Goal: Task Accomplishment & Management: Manage account settings

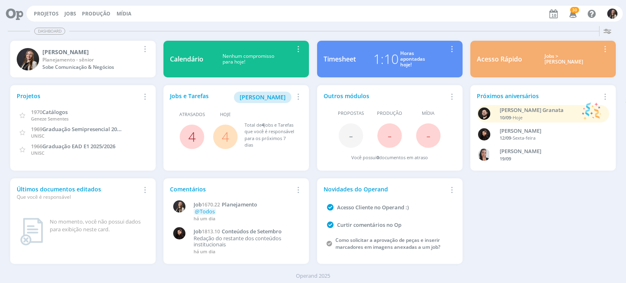
click at [192, 135] on link "4" at bounding box center [191, 137] width 7 height 18
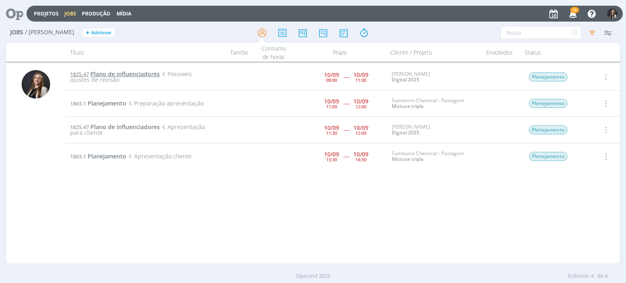
click at [112, 75] on span "Plano de influenciadores" at bounding box center [124, 74] width 69 height 8
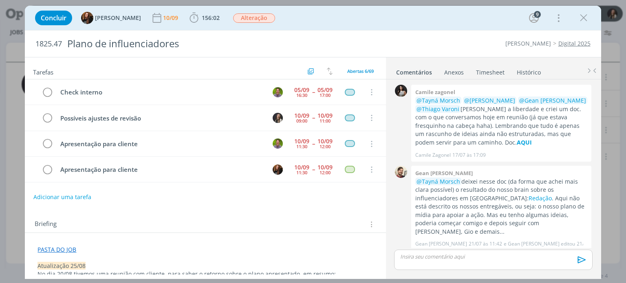
scroll to position [401, 0]
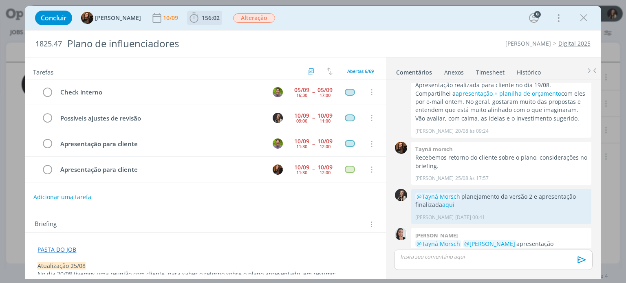
click at [204, 17] on span "156:02" at bounding box center [211, 18] width 18 height 8
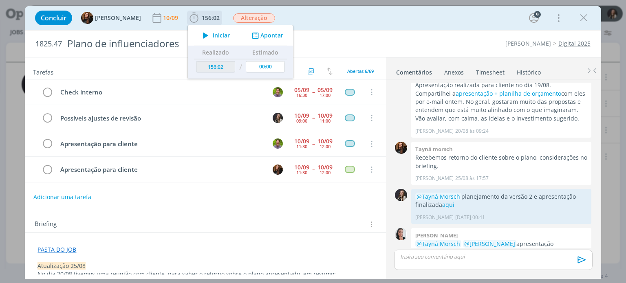
click at [257, 34] on button "Apontar" at bounding box center [267, 35] width 34 height 9
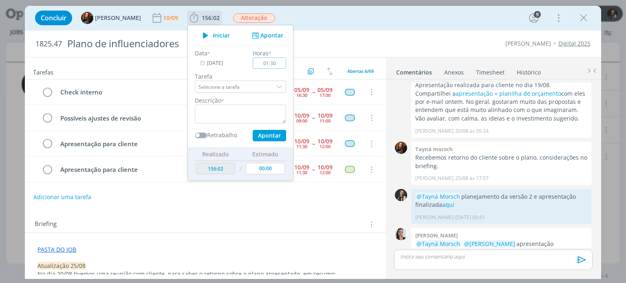
type input "01:30"
click at [238, 87] on input "Selecione a tarefa" at bounding box center [240, 87] width 91 height 12
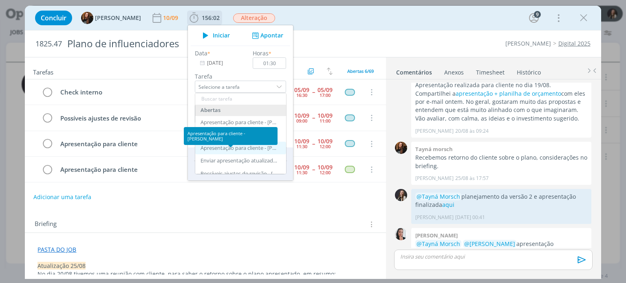
click at [237, 149] on div "Apresentação para cliente - Lílian Fengler" at bounding box center [239, 148] width 77 height 7
type input "Apresentação para cliente"
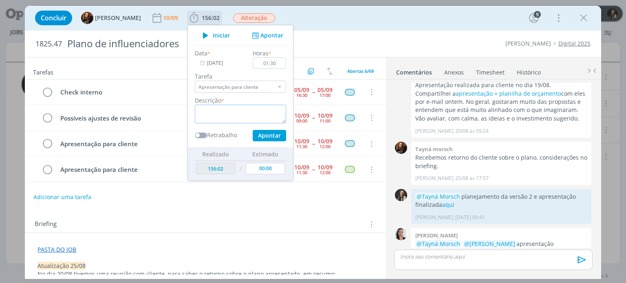
click at [247, 110] on textarea "dialog" at bounding box center [240, 114] width 91 height 19
type textarea "reunião com cliente"
click at [269, 137] on button "Apontar" at bounding box center [269, 135] width 33 height 11
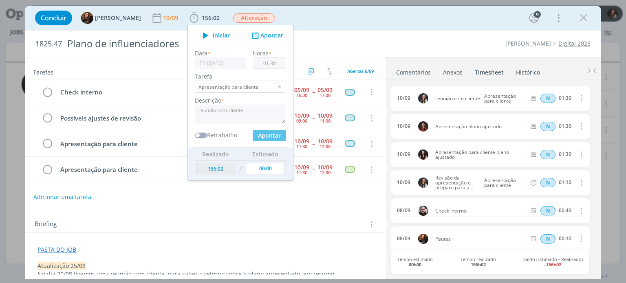
type input "157:32"
type input "00:00"
click at [352, 26] on div "Concluir Tayná Morsch 10/09 157:32 Iniciar Apontar Data * 10/09/2025 Horas * 00…" at bounding box center [313, 18] width 564 height 20
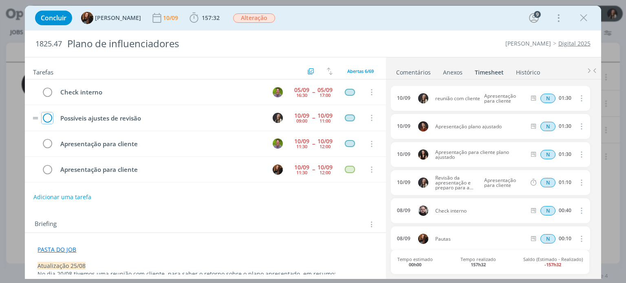
click at [46, 115] on icon "dialog" at bounding box center [47, 118] width 11 height 12
click at [49, 167] on icon "dialog" at bounding box center [47, 170] width 11 height 12
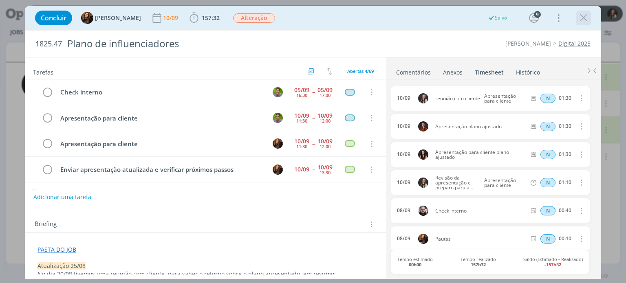
click at [585, 17] on icon "dialog" at bounding box center [583, 18] width 12 height 12
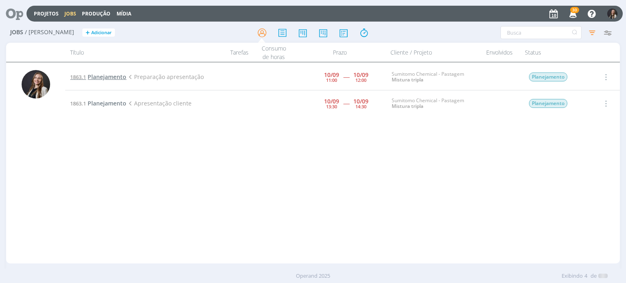
click at [106, 76] on span "Planejamento" at bounding box center [107, 77] width 39 height 8
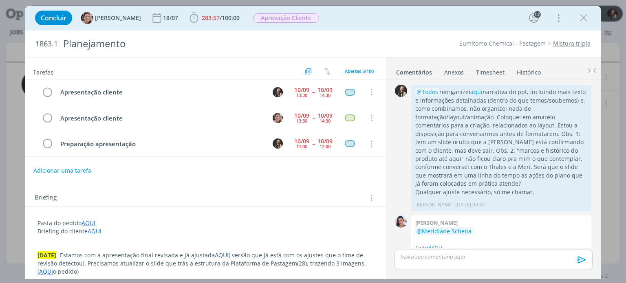
scroll to position [1125, 0]
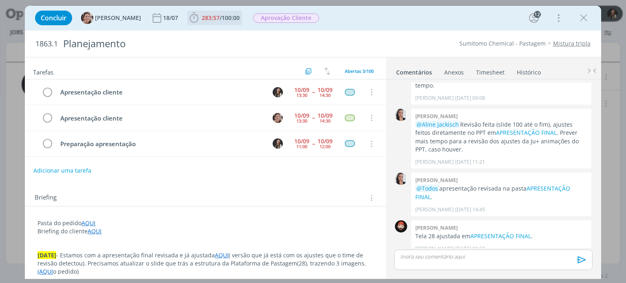
click at [222, 20] on span "100:00" at bounding box center [231, 18] width 18 height 8
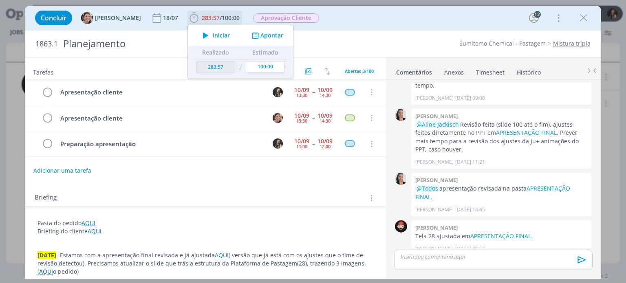
click at [253, 37] on button "Apontar" at bounding box center [267, 35] width 34 height 9
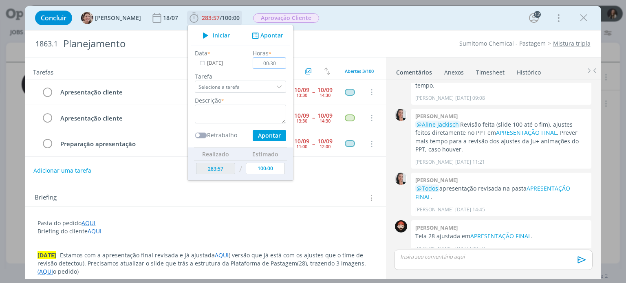
type input "00:30"
click at [258, 112] on textarea "dialog" at bounding box center [240, 114] width 91 height 19
click at [489, 76] on link "Timesheet" at bounding box center [490, 71] width 29 height 12
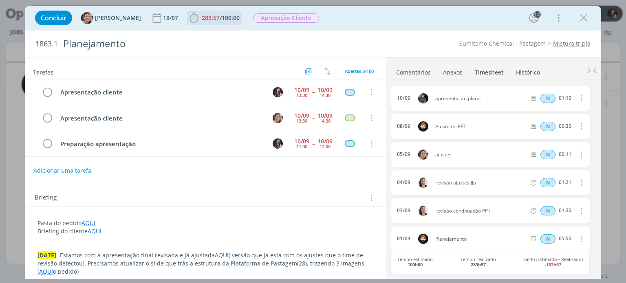
click at [216, 22] on span "283:57 / 100:00" at bounding box center [214, 18] width 53 height 12
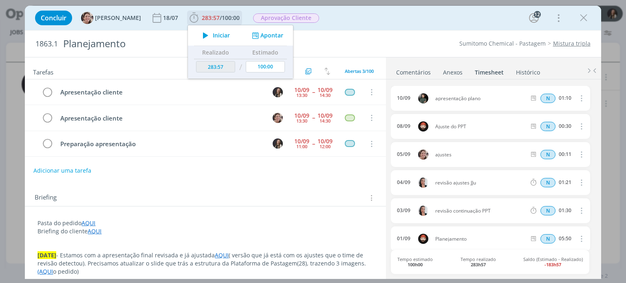
click at [258, 39] on button "Apontar" at bounding box center [267, 35] width 34 height 9
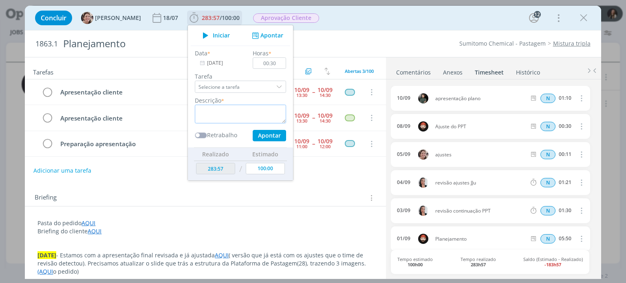
click at [219, 110] on textarea "dialog" at bounding box center [240, 114] width 91 height 19
type textarea "preparo reunião"
click at [253, 136] on button "Apontar" at bounding box center [269, 135] width 33 height 11
type input "284:27"
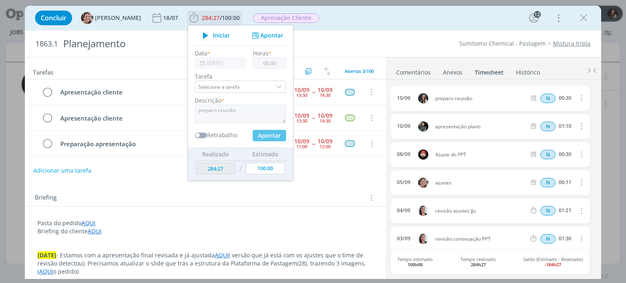
type input "00:00"
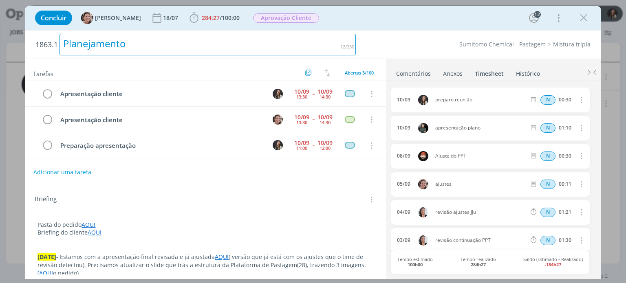
click at [360, 35] on div "1863.1 Planejamento Sumitomo Chemical - Pastagem Mistura tripla" at bounding box center [313, 45] width 576 height 28
click at [207, 19] on span "284:27" at bounding box center [211, 18] width 18 height 8
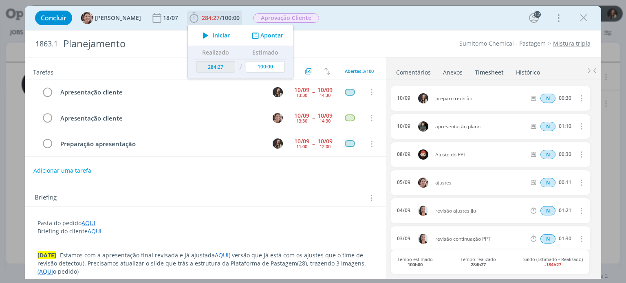
click at [267, 37] on button "Apontar" at bounding box center [267, 35] width 34 height 9
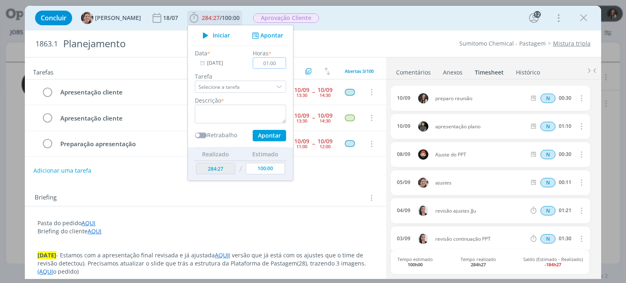
type input "01:00"
click at [251, 112] on textarea "dialog" at bounding box center [240, 114] width 91 height 19
type textarea "p"
type textarea "apresentação cliente"
drag, startPoint x: 271, startPoint y: 67, endPoint x: 233, endPoint y: 66, distance: 38.3
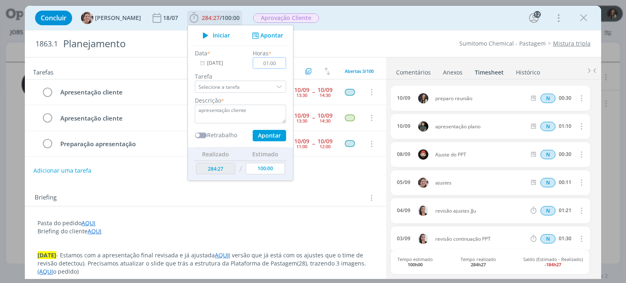
click at [233, 66] on div "Data * 10/09/2025 Horas * 01:00 Tarefa Selecione a tarefa Descrição * apresenta…" at bounding box center [240, 95] width 99 height 93
type input "01:10"
click at [257, 137] on button "Apontar" at bounding box center [269, 135] width 33 height 11
type input "285:37"
type input "00:00"
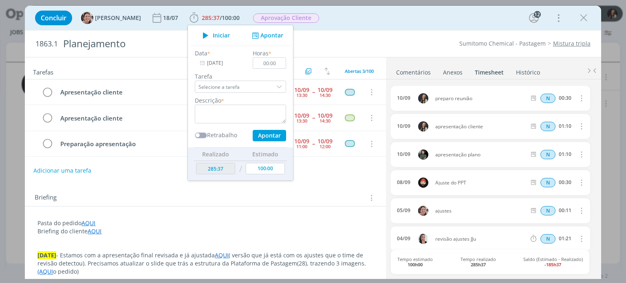
click at [147, 195] on div "Briefing Briefings Predefinidos Versões do Briefing Ver Briefing do Projeto" at bounding box center [206, 198] width 343 height 11
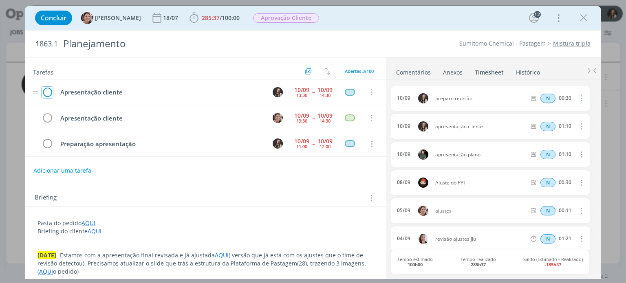
click at [44, 93] on icon "dialog" at bounding box center [47, 92] width 11 height 12
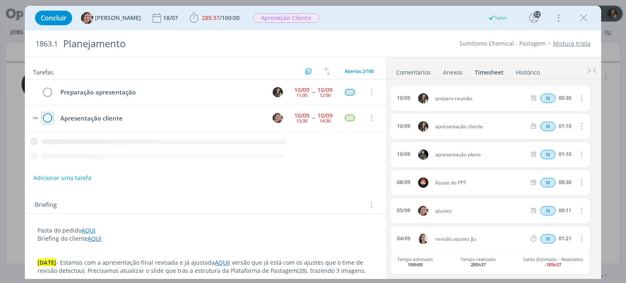
click at [48, 117] on icon "dialog" at bounding box center [47, 118] width 11 height 12
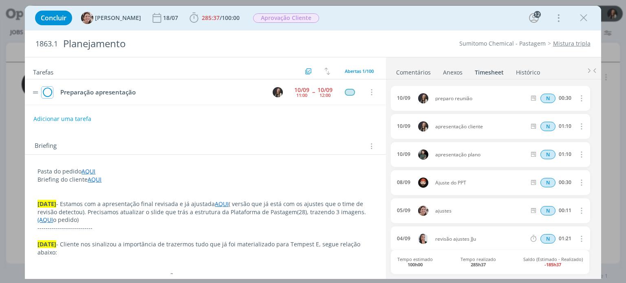
click at [48, 97] on icon "dialog" at bounding box center [47, 92] width 11 height 12
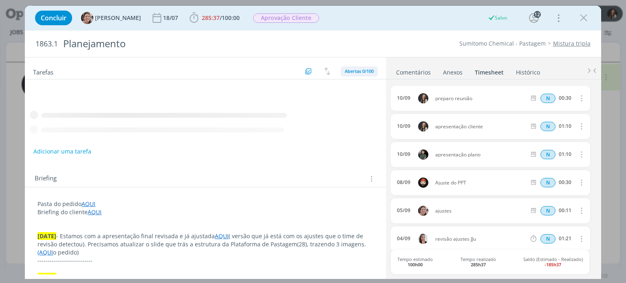
click at [362, 71] on span "Abertas 0/100" at bounding box center [359, 71] width 29 height 6
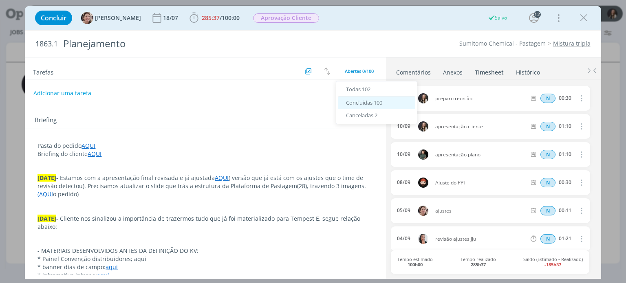
click at [369, 104] on span "Concluídas 100" at bounding box center [364, 102] width 36 height 7
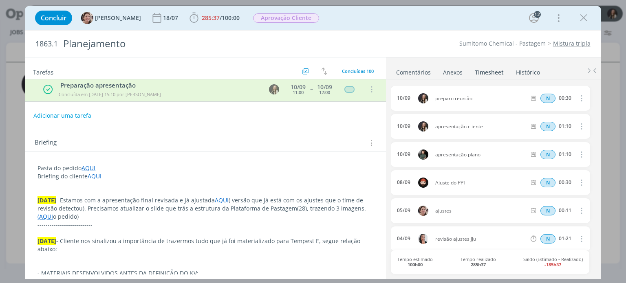
scroll to position [33, 0]
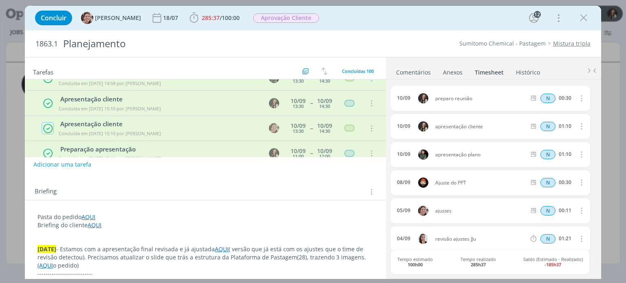
click at [47, 123] on icon "dialog" at bounding box center [48, 128] width 10 height 11
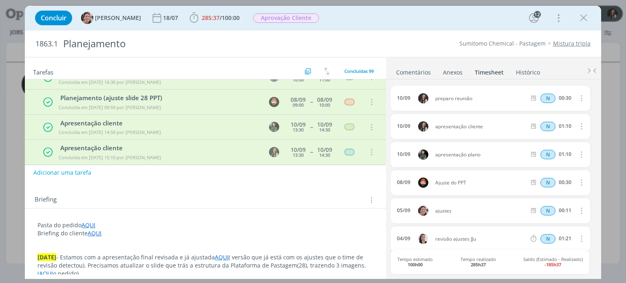
scroll to position [2395, 0]
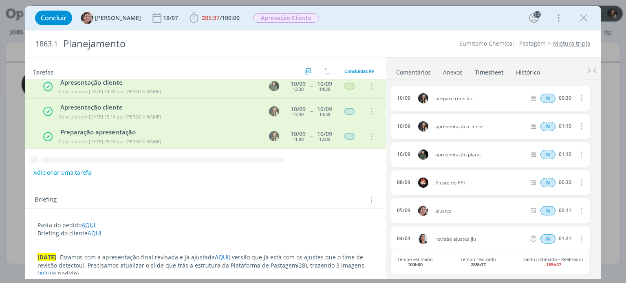
click at [585, 15] on icon "dialog" at bounding box center [583, 18] width 12 height 12
click at [583, 20] on div at bounding box center [313, 141] width 626 height 283
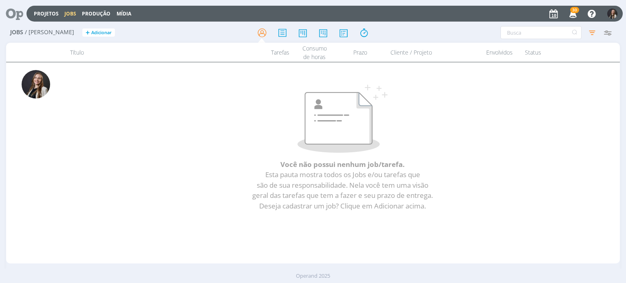
click at [290, 143] on p at bounding box center [342, 119] width 513 height 68
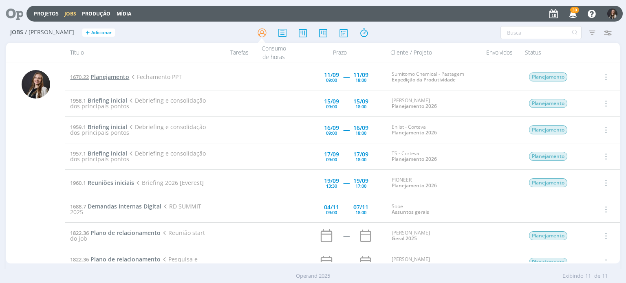
click at [123, 75] on span "Planejamento" at bounding box center [109, 77] width 39 height 8
